Goal: Information Seeking & Learning: Learn about a topic

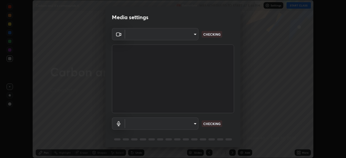
scroll to position [19, 0]
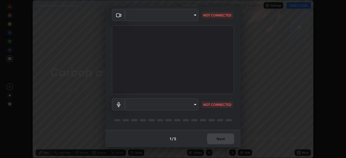
type input "c6d9f4fad3682c18dafb571cd2331b3ecaaf554884ec2734a231d331960bfaec"
type input "08d2579e0e28a31325e46f1a0935fd135ddd04ca2428966b5fd78fa4b1a724ef"
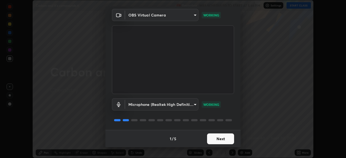
click at [216, 139] on button "Next" at bounding box center [220, 139] width 27 height 11
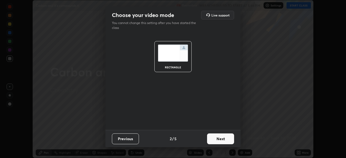
scroll to position [0, 0]
click at [217, 141] on button "Next" at bounding box center [220, 139] width 27 height 11
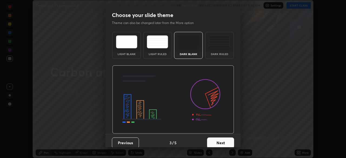
click at [218, 141] on button "Next" at bounding box center [220, 143] width 27 height 11
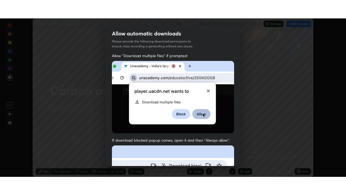
scroll to position [129, 0]
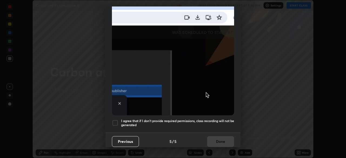
click at [115, 120] on div at bounding box center [115, 123] width 6 height 6
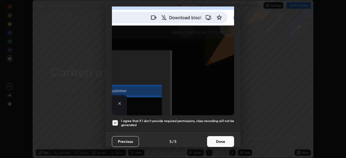
click at [211, 136] on button "Done" at bounding box center [220, 141] width 27 height 11
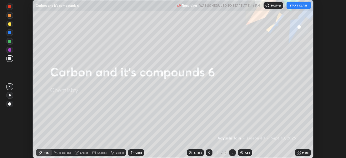
click at [295, 6] on button "START CLASS" at bounding box center [299, 5] width 24 height 6
click at [298, 154] on icon at bounding box center [297, 153] width 1 height 1
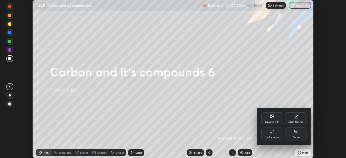
click at [267, 133] on div "Full screen" at bounding box center [272, 134] width 22 height 13
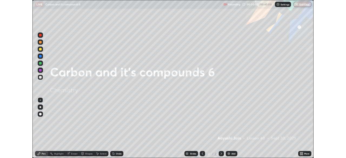
scroll to position [195, 346]
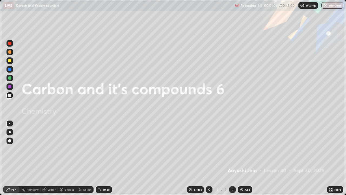
click at [246, 158] on div "Add" at bounding box center [247, 189] width 5 height 3
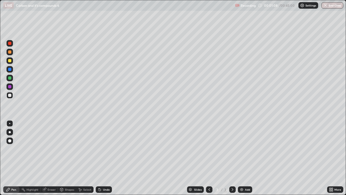
click at [10, 60] on div at bounding box center [9, 60] width 3 height 3
click at [9, 131] on div at bounding box center [10, 132] width 2 height 2
click at [243, 158] on img at bounding box center [241, 189] width 4 height 4
click at [242, 158] on img at bounding box center [241, 189] width 4 height 4
click at [9, 96] on div at bounding box center [9, 95] width 3 height 3
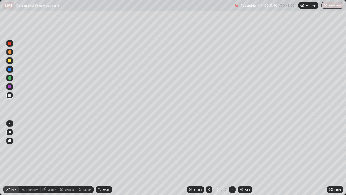
click at [245, 158] on div "Add" at bounding box center [247, 189] width 5 height 3
click at [11, 53] on div at bounding box center [9, 51] width 3 height 3
click at [102, 158] on div "Undo" at bounding box center [104, 189] width 16 height 6
click at [10, 86] on div at bounding box center [9, 86] width 3 height 3
click at [9, 96] on div at bounding box center [9, 95] width 3 height 3
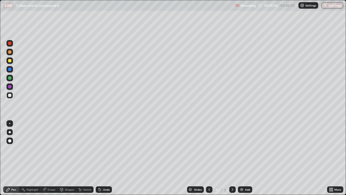
click at [208, 158] on icon at bounding box center [209, 189] width 2 height 3
click at [232, 158] on icon at bounding box center [232, 189] width 4 height 4
click at [9, 75] on div at bounding box center [9, 78] width 6 height 6
click at [243, 158] on div "Add" at bounding box center [245, 189] width 14 height 6
click at [12, 62] on div at bounding box center [9, 60] width 6 height 6
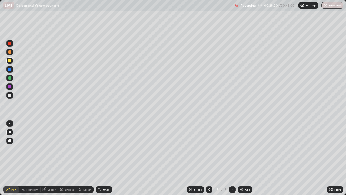
click at [208, 158] on icon at bounding box center [209, 189] width 2 height 3
click at [232, 158] on icon at bounding box center [232, 189] width 4 height 4
click at [9, 95] on div at bounding box center [9, 95] width 3 height 3
click at [243, 158] on img at bounding box center [241, 189] width 4 height 4
click at [10, 59] on div at bounding box center [9, 60] width 3 height 3
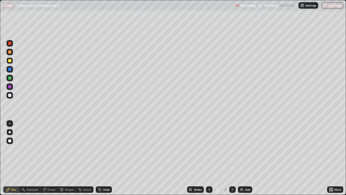
click at [209, 158] on icon at bounding box center [209, 189] width 4 height 4
click at [233, 158] on icon at bounding box center [232, 189] width 4 height 4
click at [232, 158] on icon at bounding box center [232, 189] width 4 height 4
click at [247, 158] on div "Add" at bounding box center [247, 189] width 5 height 3
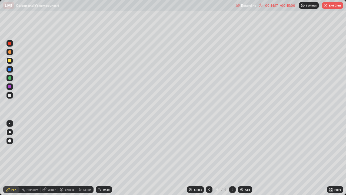
click at [326, 6] on img "button" at bounding box center [326, 5] width 4 height 4
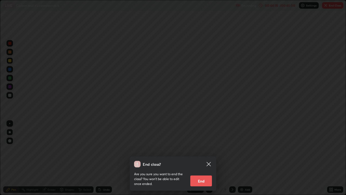
click at [205, 158] on button "End" at bounding box center [201, 180] width 22 height 11
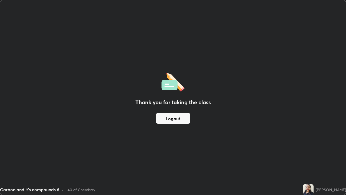
click at [172, 117] on button "Logout" at bounding box center [173, 118] width 34 height 11
click at [243, 158] on div "Carbon and it's compounds 6 • L40 of Chemistry" at bounding box center [150, 189] width 301 height 11
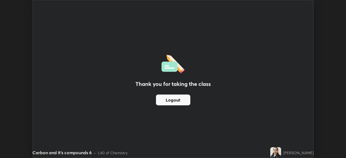
scroll to position [26871, 26684]
